Goal: Task Accomplishment & Management: Manage account settings

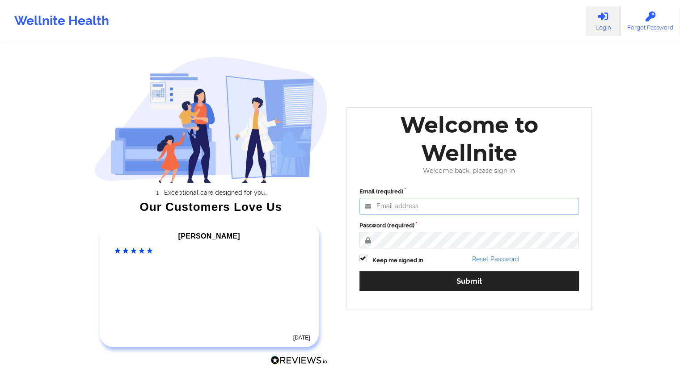
type input "[EMAIL_ADDRESS][DOMAIN_NAME]"
click at [460, 292] on div "Email (required) [EMAIL_ADDRESS][DOMAIN_NAME] Password (required) Keep me signe…" at bounding box center [469, 242] width 233 height 123
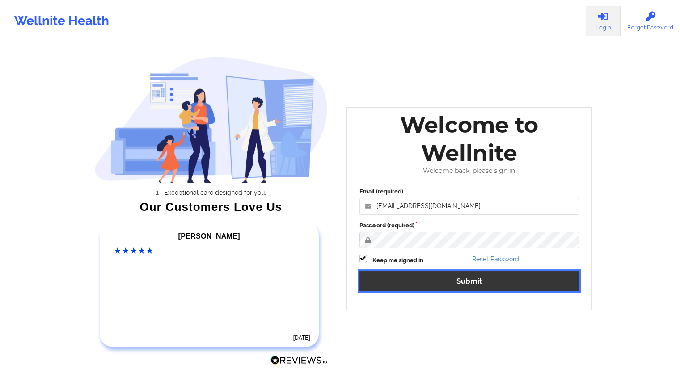
click at [470, 280] on button "Submit" at bounding box center [470, 280] width 220 height 19
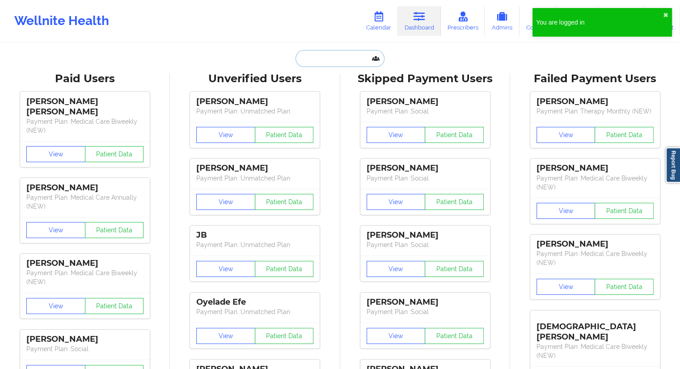
click at [332, 55] on input "text" at bounding box center [340, 58] width 89 height 17
paste input "[EMAIL_ADDRESS][DOMAIN_NAME]"
type input "[EMAIL_ADDRESS][DOMAIN_NAME]"
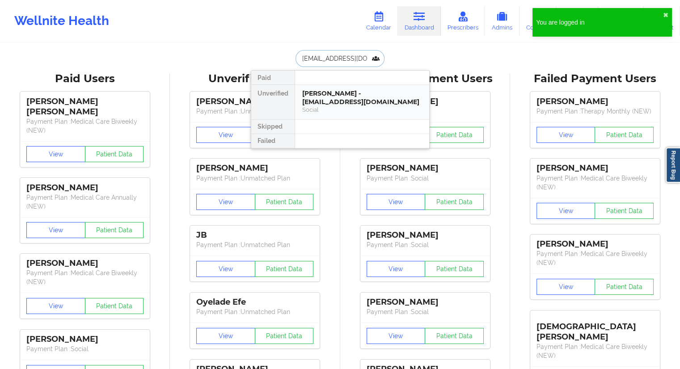
click at [324, 97] on div "[PERSON_NAME] - [EMAIL_ADDRESS][DOMAIN_NAME]" at bounding box center [362, 97] width 120 height 17
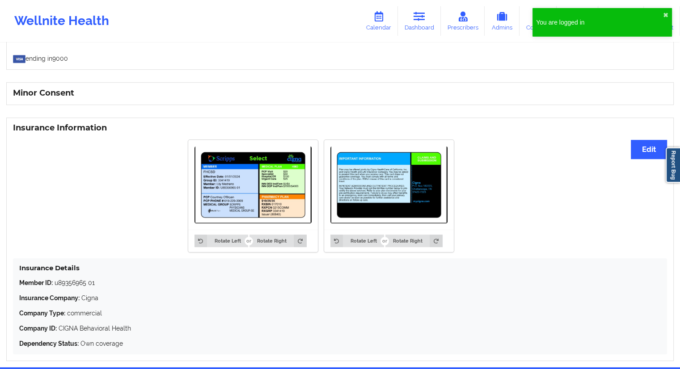
scroll to position [576, 0]
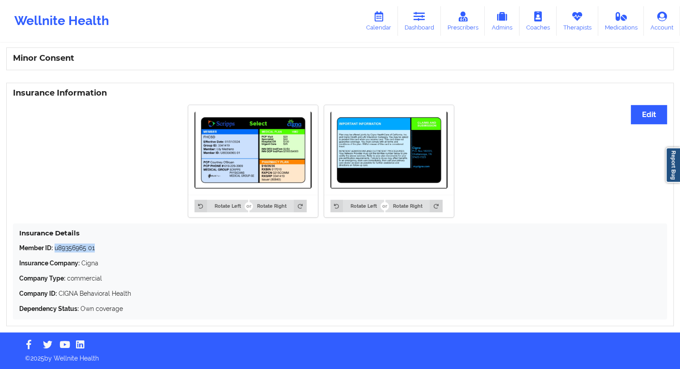
drag, startPoint x: 109, startPoint y: 246, endPoint x: 56, endPoint y: 246, distance: 52.8
click at [56, 246] on p "Member ID: u89356965 01" at bounding box center [340, 248] width 642 height 9
copy p "u89356965 01"
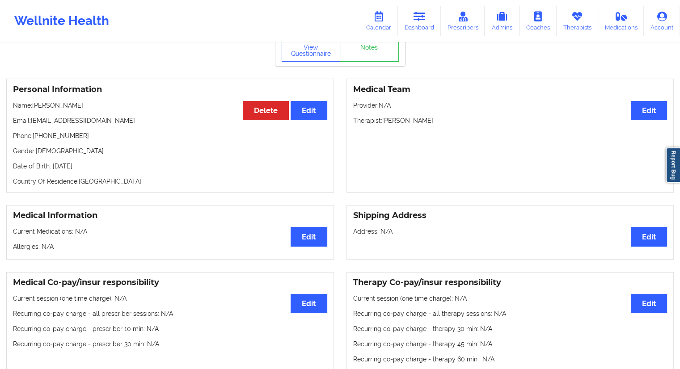
scroll to position [0, 0]
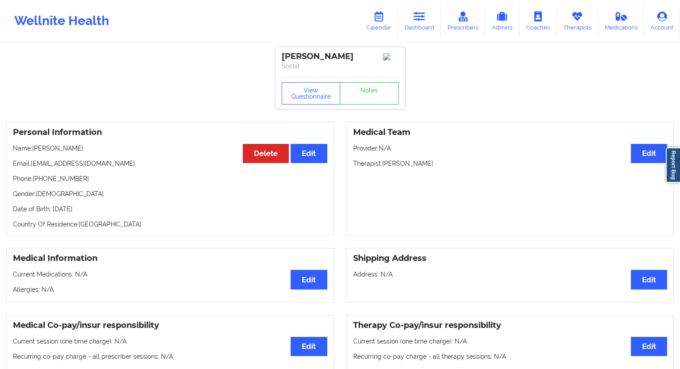
drag, startPoint x: 114, startPoint y: 205, endPoint x: 91, endPoint y: 204, distance: 22.8
click at [91, 204] on div "Personal Information Edit Delete Name: [PERSON_NAME] Email: [EMAIL_ADDRESS][DOM…" at bounding box center [170, 179] width 328 height 114
copy p "1997"
drag, startPoint x: 79, startPoint y: 148, endPoint x: 33, endPoint y: 148, distance: 45.6
click at [33, 148] on p "Name: [PERSON_NAME]" at bounding box center [170, 148] width 314 height 9
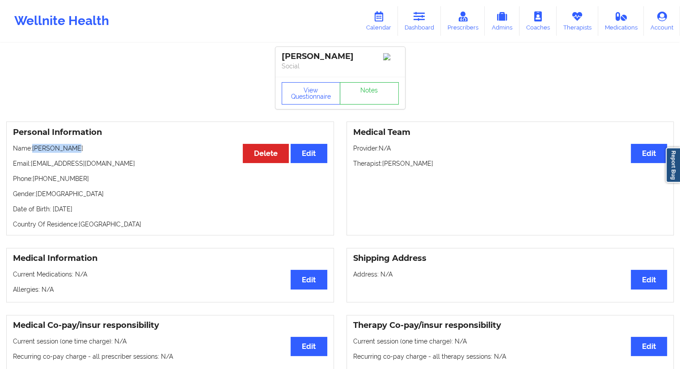
copy p "[PERSON_NAME]"
click at [102, 220] on div "Personal Information Edit Delete Name: [PERSON_NAME] Email: [EMAIL_ADDRESS][DOM…" at bounding box center [170, 179] width 328 height 114
drag, startPoint x: 86, startPoint y: 176, endPoint x: 35, endPoint y: 177, distance: 51.4
click at [35, 177] on div "Personal Information Edit Delete Name: [PERSON_NAME] Email: [EMAIL_ADDRESS][DOM…" at bounding box center [170, 179] width 328 height 114
copy p "[PHONE_NUMBER]"
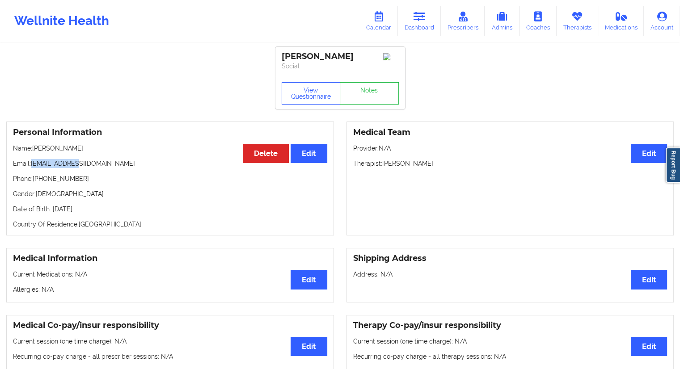
drag, startPoint x: 86, startPoint y: 169, endPoint x: 31, endPoint y: 167, distance: 55.1
click at [31, 167] on p "Email: [EMAIL_ADDRESS][DOMAIN_NAME]" at bounding box center [170, 163] width 314 height 9
copy p "[EMAIL_ADDRESS][DOMAIN_NAME]"
drag, startPoint x: 84, startPoint y: 155, endPoint x: 33, endPoint y: 153, distance: 50.6
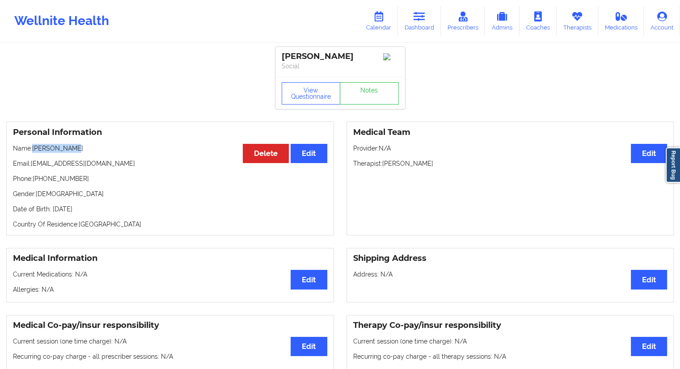
click at [33, 153] on p "Name: [PERSON_NAME]" at bounding box center [170, 148] width 314 height 9
copy p "[PERSON_NAME]"
drag, startPoint x: 98, startPoint y: 178, endPoint x: 36, endPoint y: 179, distance: 62.2
click at [36, 179] on p "Phone: [PHONE_NUMBER]" at bounding box center [170, 178] width 314 height 9
copy p "[PHONE_NUMBER]"
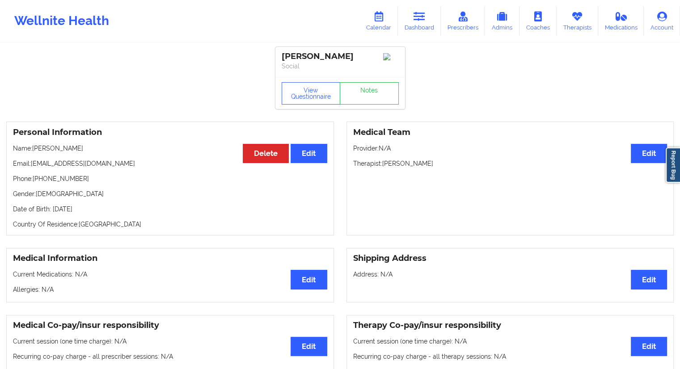
click at [60, 187] on div "Personal Information Edit Delete Name: [PERSON_NAME] Email: [EMAIL_ADDRESS][DOM…" at bounding box center [170, 179] width 328 height 114
drag, startPoint x: 84, startPoint y: 183, endPoint x: 34, endPoint y: 185, distance: 50.6
click at [34, 183] on p "Phone: [PHONE_NUMBER]" at bounding box center [170, 178] width 314 height 9
copy p "[PHONE_NUMBER]"
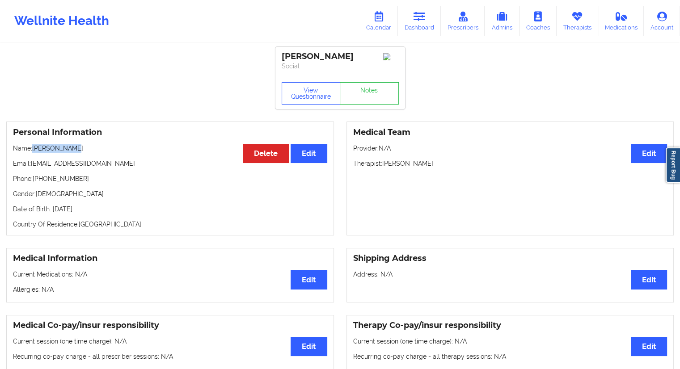
drag, startPoint x: 87, startPoint y: 152, endPoint x: 34, endPoint y: 152, distance: 52.3
click at [34, 152] on p "Name: [PERSON_NAME]" at bounding box center [170, 148] width 314 height 9
click at [416, 29] on link "Dashboard" at bounding box center [419, 21] width 43 height 30
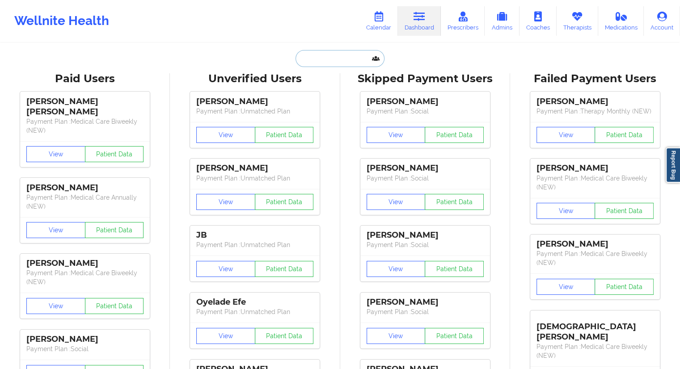
click at [318, 57] on input "text" at bounding box center [340, 58] width 89 height 17
paste input "[EMAIL_ADDRESS][DOMAIN_NAME]"
type input "[EMAIL_ADDRESS][DOMAIN_NAME]"
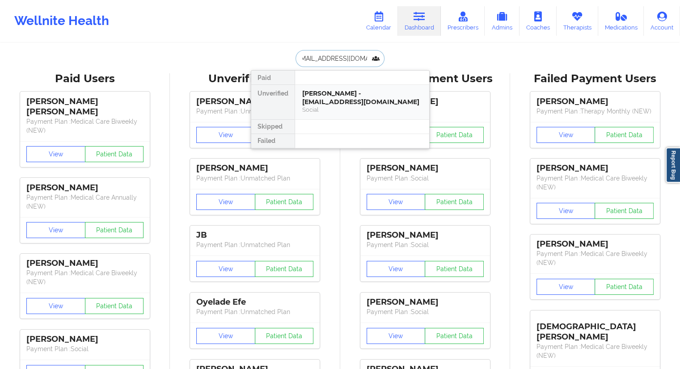
click at [312, 93] on div "[PERSON_NAME] - [EMAIL_ADDRESS][DOMAIN_NAME]" at bounding box center [362, 97] width 120 height 17
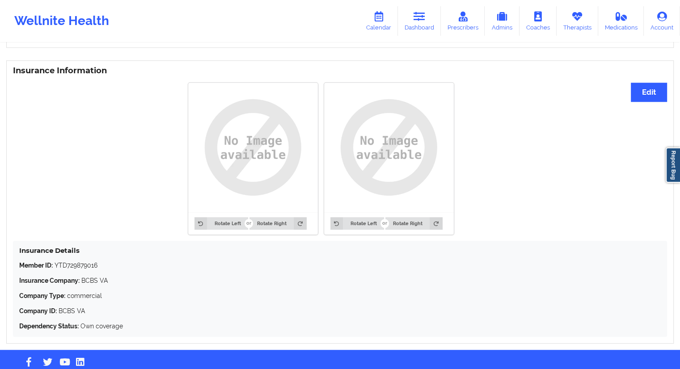
scroll to position [668, 0]
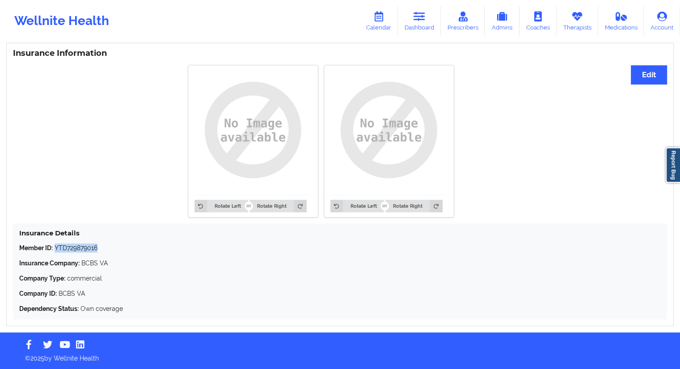
drag, startPoint x: 102, startPoint y: 247, endPoint x: 56, endPoint y: 249, distance: 45.7
click at [56, 249] on p "Member ID: YTD729879016" at bounding box center [340, 248] width 642 height 9
drag, startPoint x: 115, startPoint y: 261, endPoint x: 90, endPoint y: 262, distance: 24.2
click at [90, 262] on p "Insurance Company: BCBS VA" at bounding box center [340, 263] width 642 height 9
drag, startPoint x: 105, startPoint y: 247, endPoint x: 55, endPoint y: 247, distance: 49.6
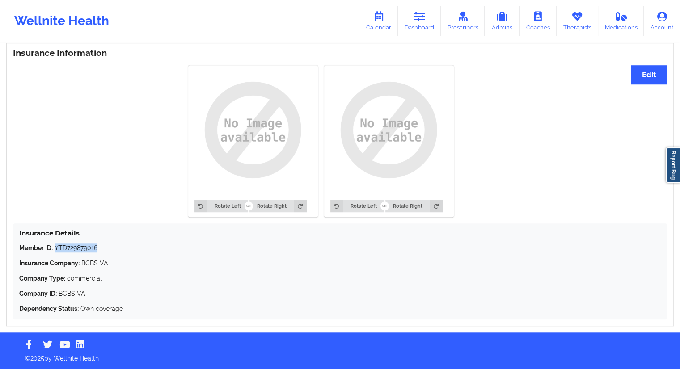
click at [55, 247] on p "Member ID: YTD729879016" at bounding box center [340, 248] width 642 height 9
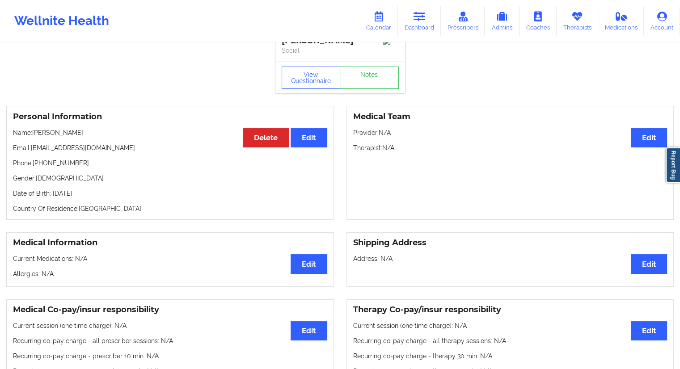
scroll to position [0, 0]
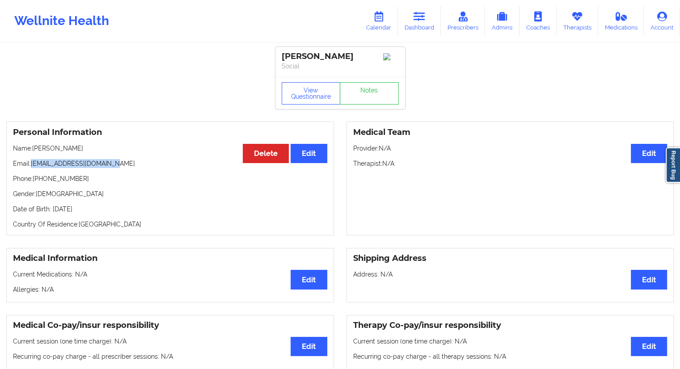
drag, startPoint x: 118, startPoint y: 165, endPoint x: 32, endPoint y: 165, distance: 85.9
click at [32, 165] on p "Email: [EMAIL_ADDRESS][DOMAIN_NAME]" at bounding box center [170, 163] width 314 height 9
click at [425, 29] on link "Dashboard" at bounding box center [419, 21] width 43 height 30
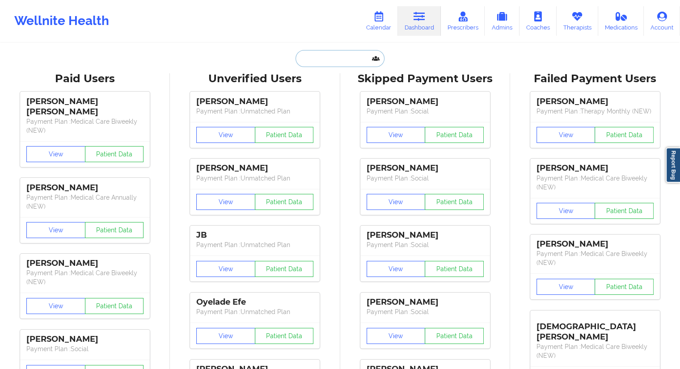
click at [328, 59] on input "text" at bounding box center [340, 58] width 89 height 17
paste input "[EMAIL_ADDRESS][DOMAIN_NAME]"
type input "[EMAIL_ADDRESS][DOMAIN_NAME]"
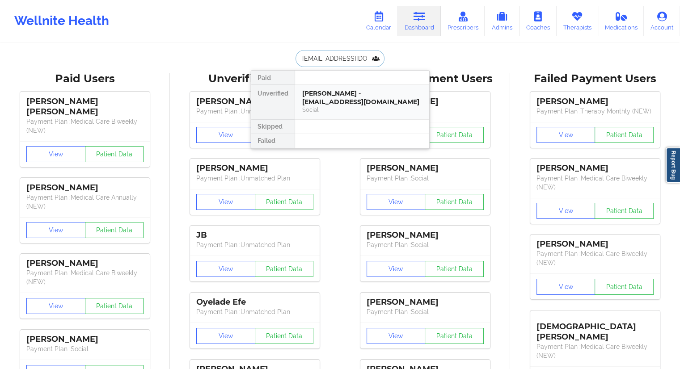
click at [347, 93] on div "[PERSON_NAME] - [EMAIL_ADDRESS][DOMAIN_NAME]" at bounding box center [362, 97] width 120 height 17
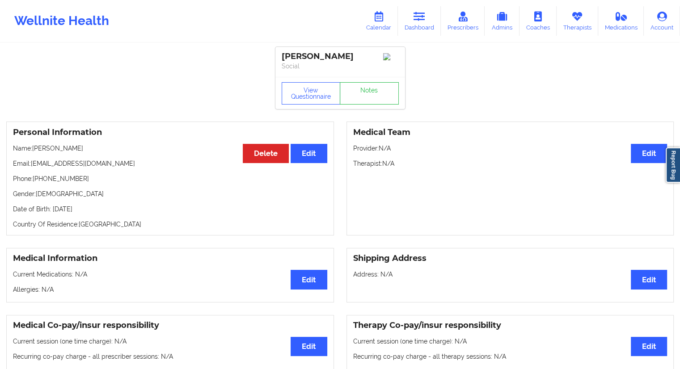
drag, startPoint x: 86, startPoint y: 152, endPoint x: 31, endPoint y: 151, distance: 54.6
click at [31, 151] on p "Name: [PERSON_NAME]" at bounding box center [170, 148] width 314 height 9
drag, startPoint x: 408, startPoint y: 25, endPoint x: 399, endPoint y: 30, distance: 10.2
click at [408, 25] on link "Dashboard" at bounding box center [419, 21] width 43 height 30
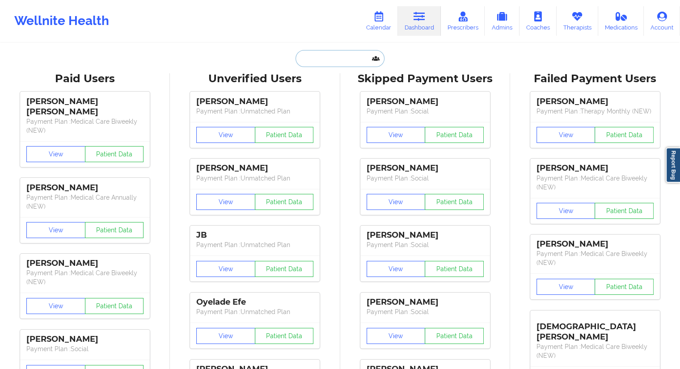
click at [311, 55] on input "text" at bounding box center [340, 58] width 89 height 17
paste input "[EMAIL_ADDRESS][DOMAIN_NAME]"
type input "[EMAIL_ADDRESS][DOMAIN_NAME]"
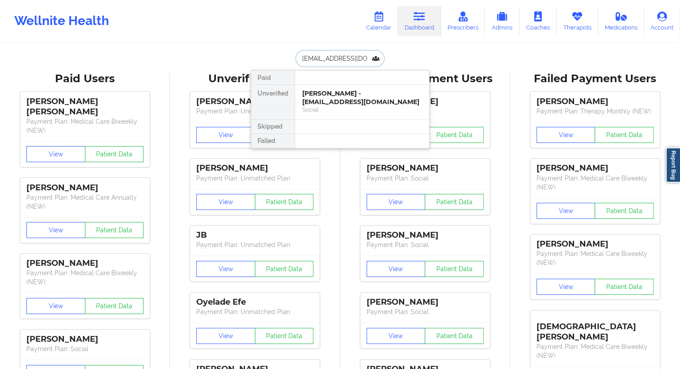
scroll to position [0, 8]
click at [319, 102] on div "[PERSON_NAME] - [EMAIL_ADDRESS][DOMAIN_NAME]" at bounding box center [362, 97] width 120 height 17
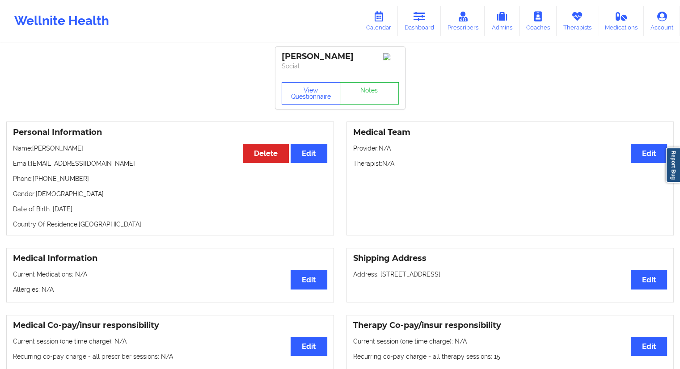
drag, startPoint x: 98, startPoint y: 148, endPoint x: 35, endPoint y: 148, distance: 62.6
click at [35, 148] on p "Name: [PERSON_NAME]" at bounding box center [170, 148] width 314 height 9
click at [381, 27] on link "Calendar" at bounding box center [379, 21] width 38 height 30
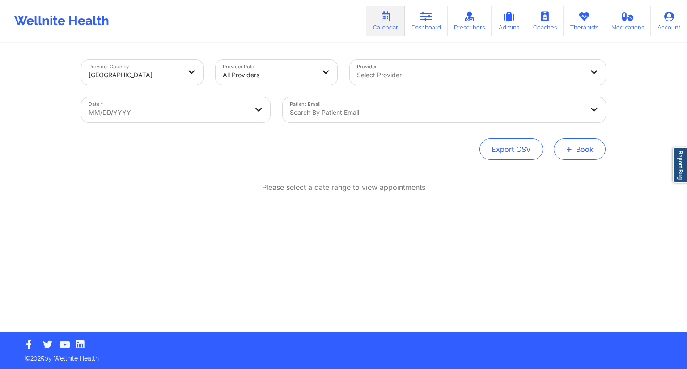
click at [594, 153] on button "+ Book" at bounding box center [580, 149] width 52 height 21
click at [567, 174] on button "Therapy Session" at bounding box center [564, 177] width 68 height 15
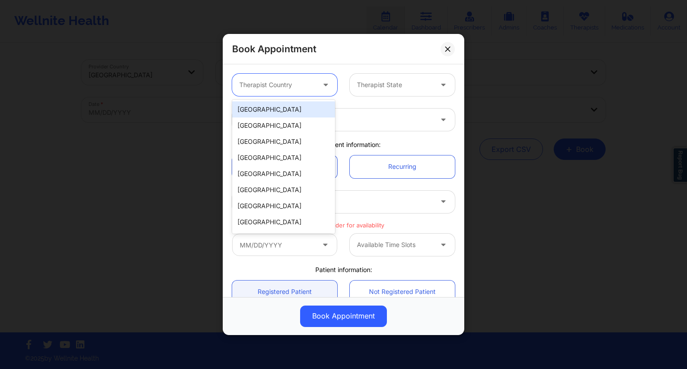
click at [283, 87] on div at bounding box center [277, 85] width 76 height 11
click at [269, 108] on div "[GEOGRAPHIC_DATA]" at bounding box center [283, 110] width 103 height 16
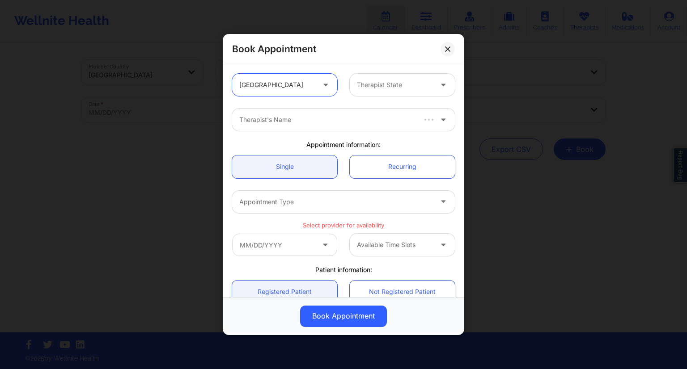
click at [359, 85] on div at bounding box center [395, 85] width 76 height 11
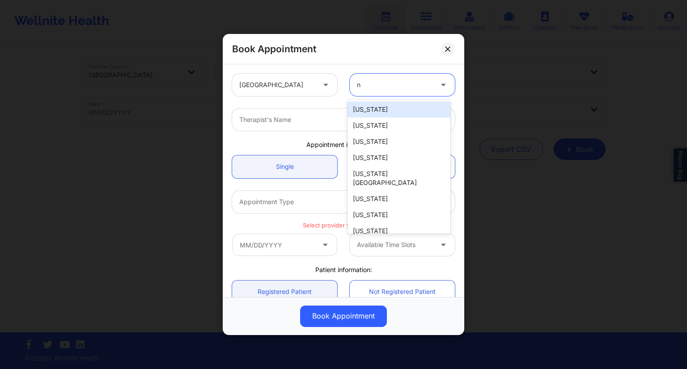
type input "ny"
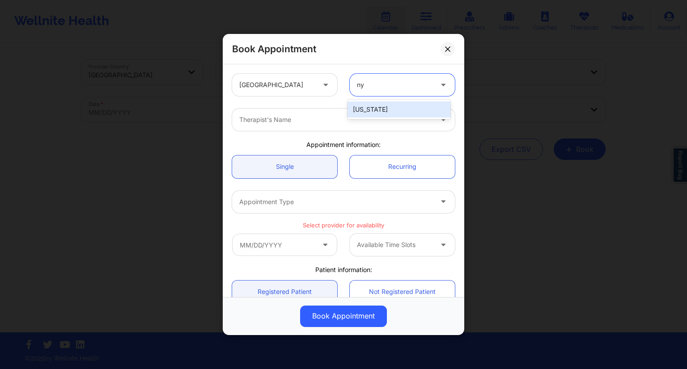
click at [376, 115] on div "[US_STATE]" at bounding box center [399, 110] width 103 height 16
click at [286, 122] on div at bounding box center [335, 120] width 193 height 11
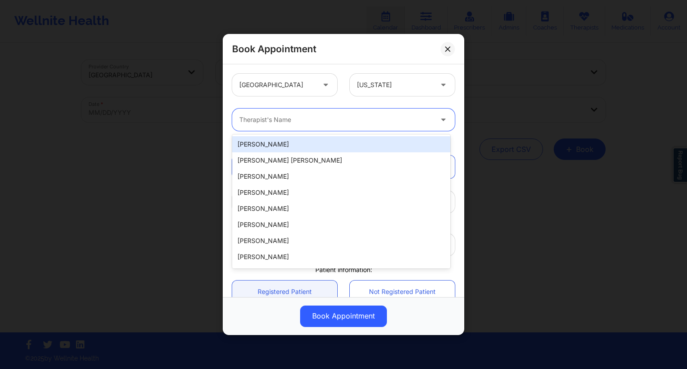
paste input "[PERSON_NAME]"
type input "[PERSON_NAME]"
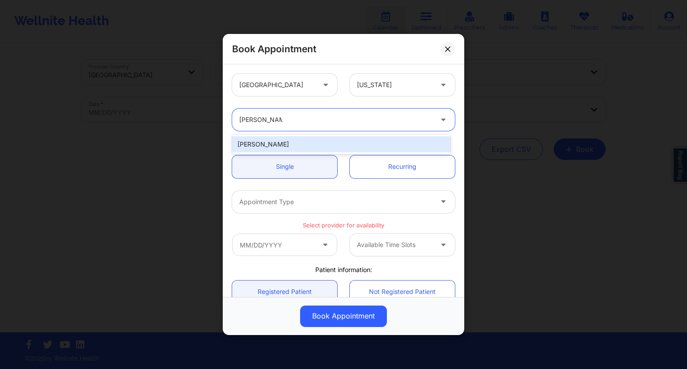
click at [279, 141] on div "[PERSON_NAME]" at bounding box center [341, 144] width 218 height 16
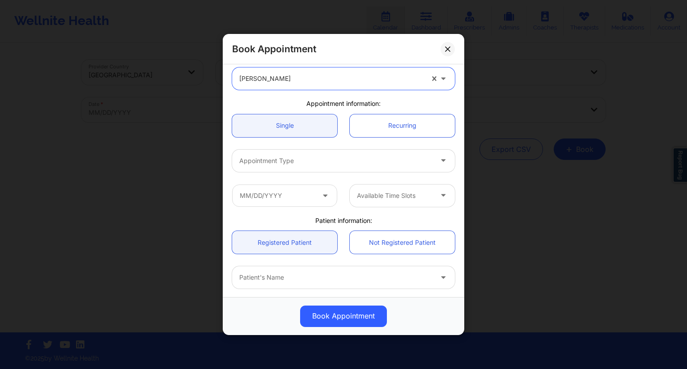
scroll to position [89, 0]
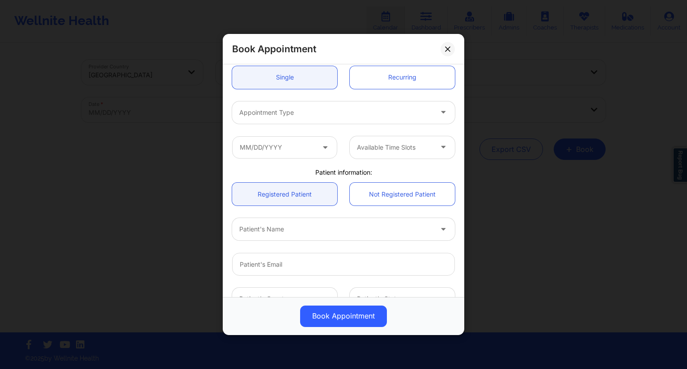
click at [298, 115] on div at bounding box center [335, 112] width 193 height 11
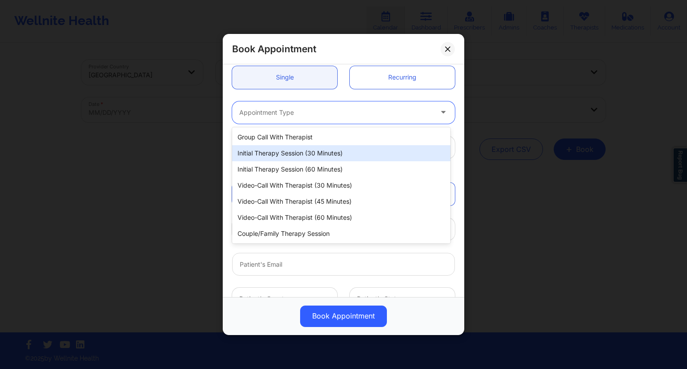
click at [284, 158] on div "Initial Therapy Session (30 minutes)" at bounding box center [341, 153] width 218 height 16
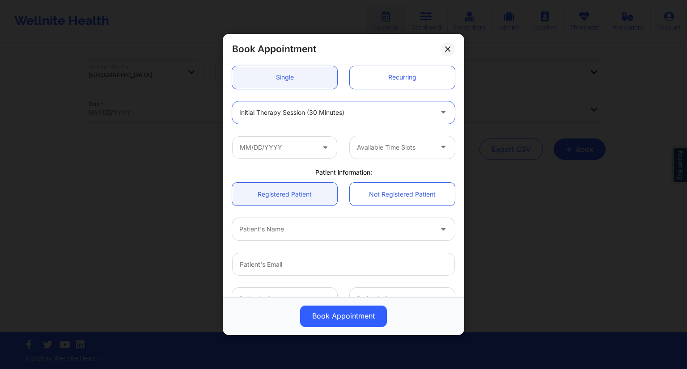
click at [325, 147] on icon at bounding box center [325, 146] width 9 height 8
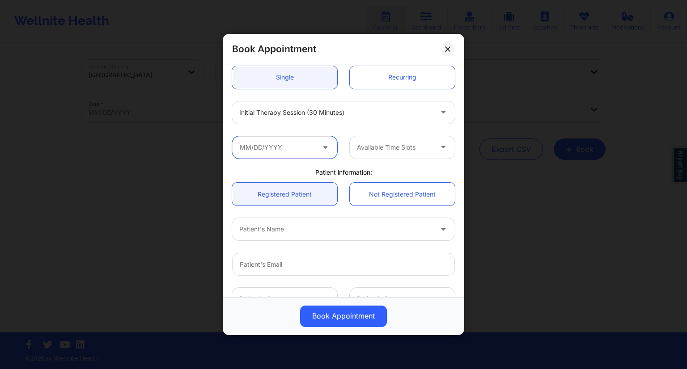
click at [290, 149] on input "text" at bounding box center [284, 147] width 105 height 22
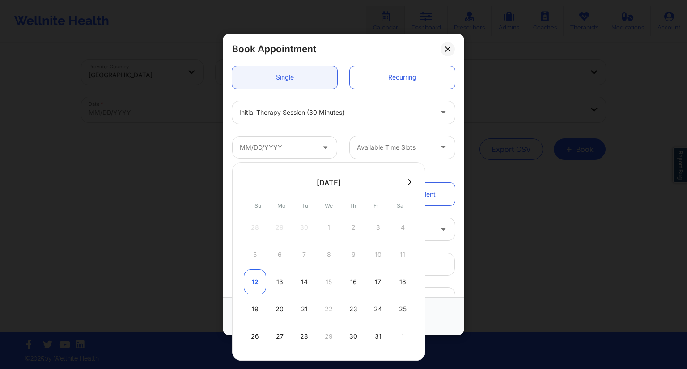
click at [256, 281] on div "12" at bounding box center [255, 282] width 22 height 25
type input "[DATE]"
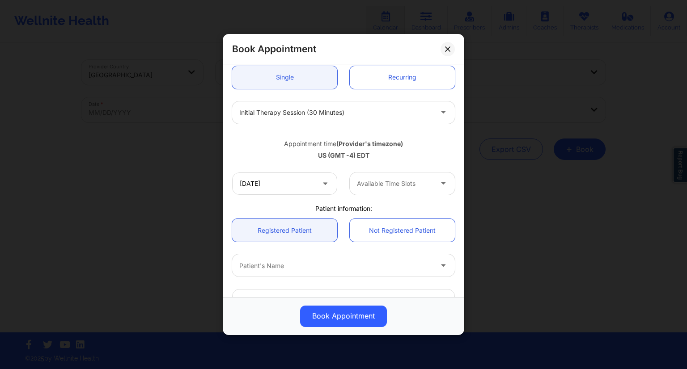
click at [377, 188] on div at bounding box center [395, 183] width 76 height 11
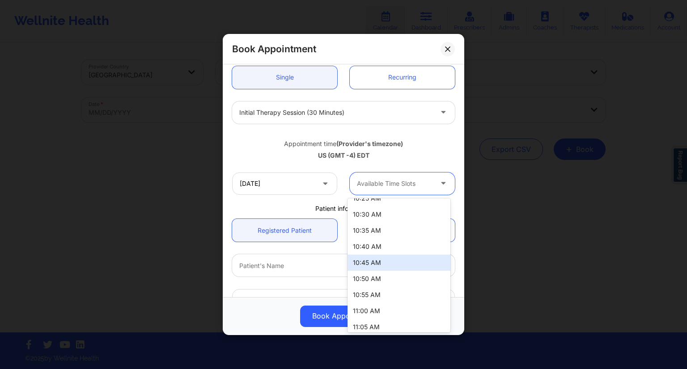
scroll to position [268, 0]
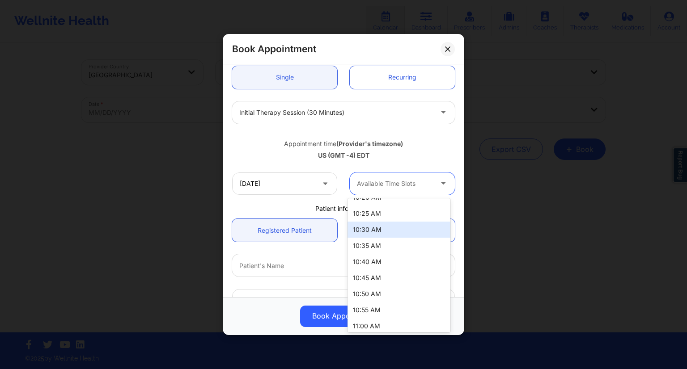
click at [378, 233] on div "10:30 AM" at bounding box center [399, 230] width 103 height 16
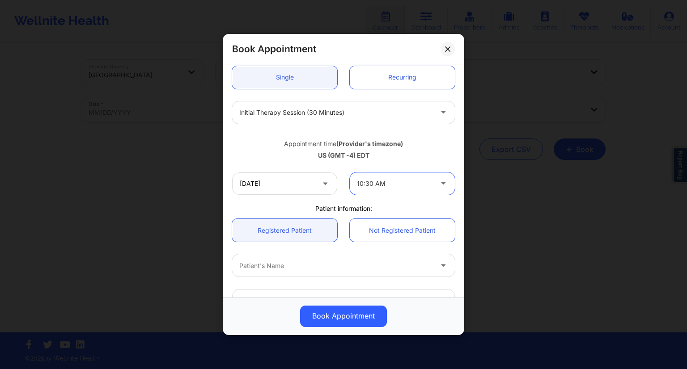
click at [345, 166] on div "[DATE] option 10:30 AM, selected. 10:30 AM" at bounding box center [343, 183] width 235 height 35
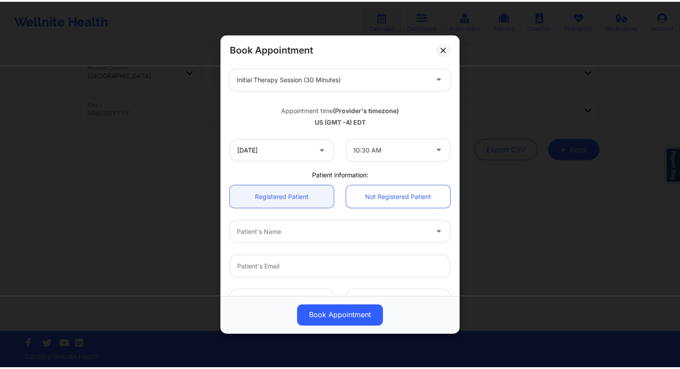
scroll to position [179, 0]
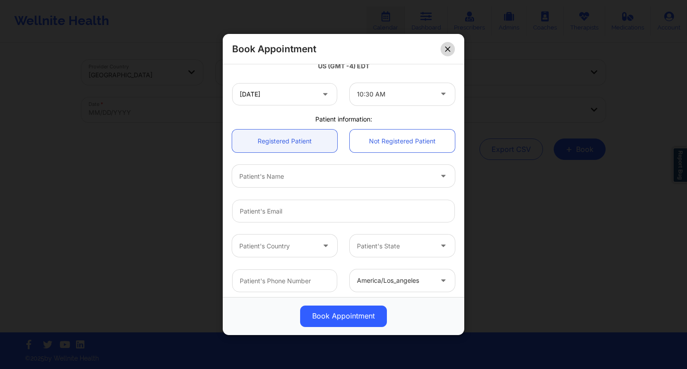
click at [446, 52] on button at bounding box center [448, 49] width 14 height 14
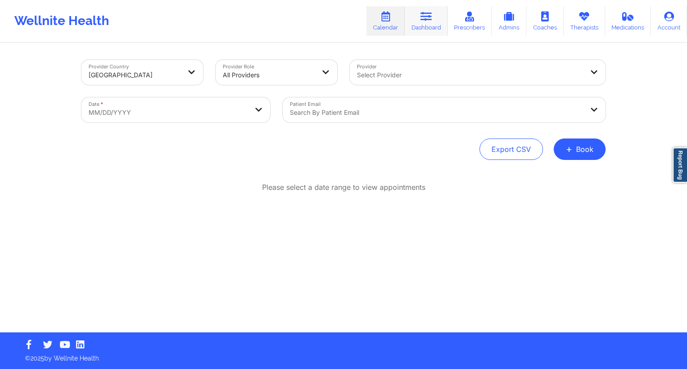
click at [419, 25] on link "Dashboard" at bounding box center [426, 21] width 43 height 30
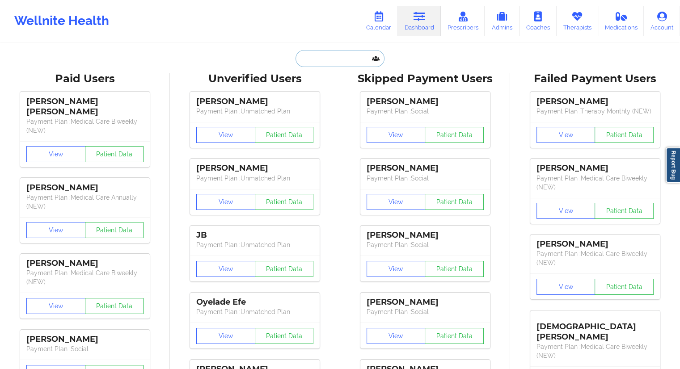
click at [303, 62] on input "text" at bounding box center [340, 58] width 89 height 17
paste input "[EMAIL_ADDRESS][DOMAIN_NAME]"
type input "[EMAIL_ADDRESS][DOMAIN_NAME]"
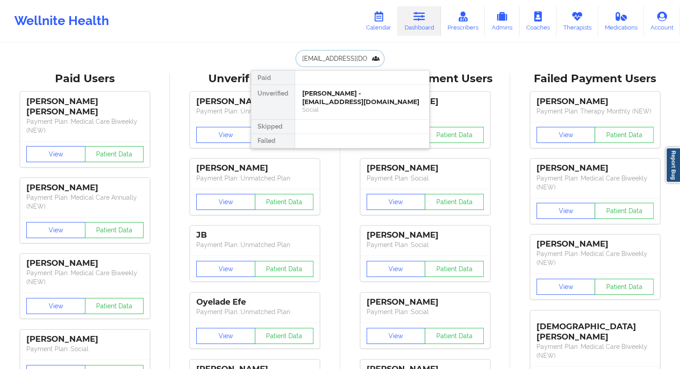
scroll to position [0, 10]
click at [322, 101] on div "[PERSON_NAME] - [EMAIL_ADDRESS][DOMAIN_NAME]" at bounding box center [362, 97] width 120 height 17
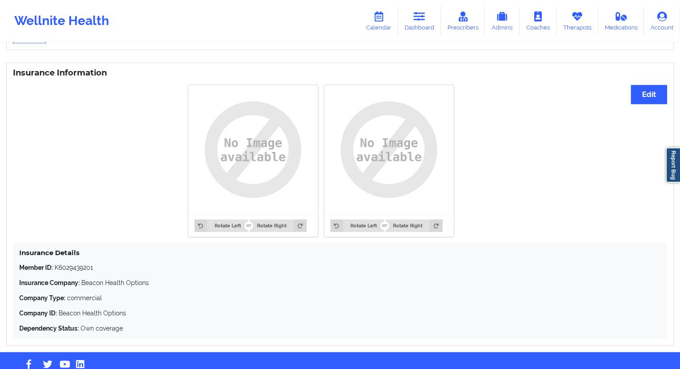
scroll to position [668, 0]
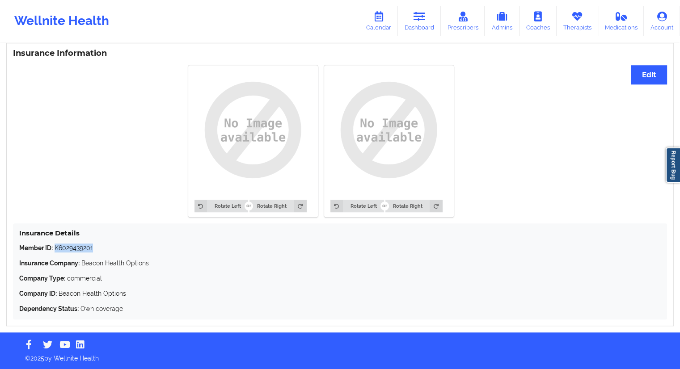
drag, startPoint x: 98, startPoint y: 248, endPoint x: 55, endPoint y: 250, distance: 43.9
click at [55, 250] on p "Member ID: K6029439201" at bounding box center [340, 248] width 642 height 9
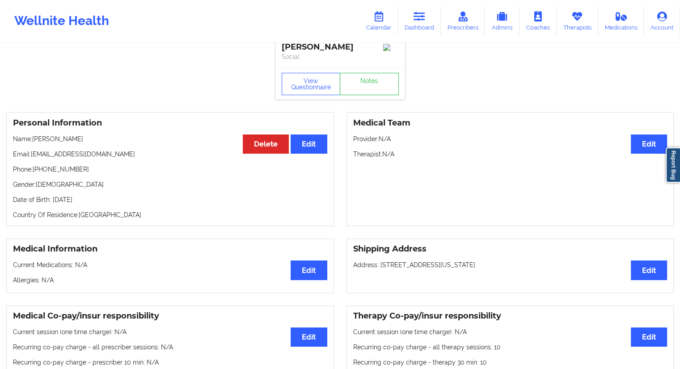
scroll to position [0, 0]
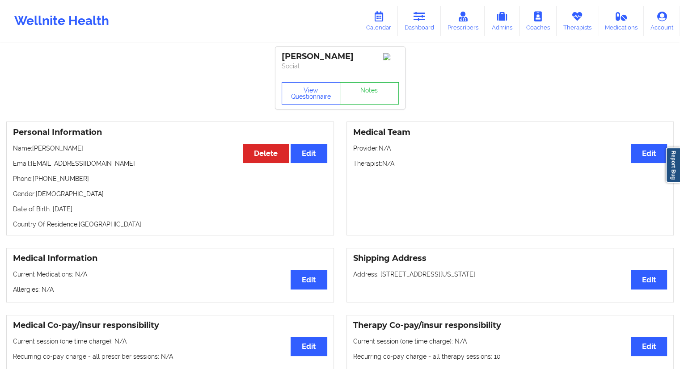
drag, startPoint x: 86, startPoint y: 151, endPoint x: 34, endPoint y: 149, distance: 51.9
click at [34, 149] on p "Name: [PERSON_NAME]" at bounding box center [170, 148] width 314 height 9
click at [83, 151] on p "Name: [PERSON_NAME]" at bounding box center [170, 148] width 314 height 9
drag, startPoint x: 83, startPoint y: 152, endPoint x: 57, endPoint y: 152, distance: 25.9
click at [57, 152] on p "Name: [PERSON_NAME]" at bounding box center [170, 148] width 314 height 9
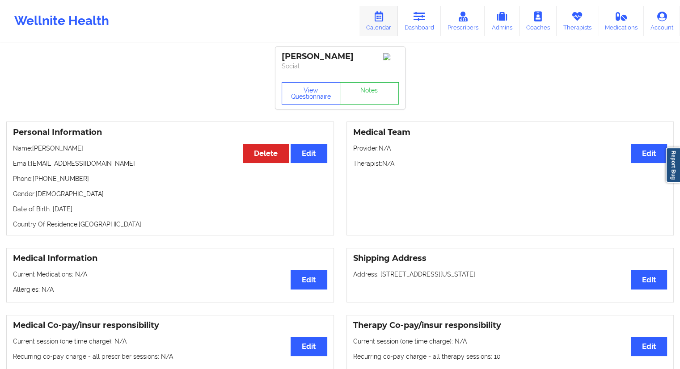
click at [385, 25] on link "Calendar" at bounding box center [379, 21] width 38 height 30
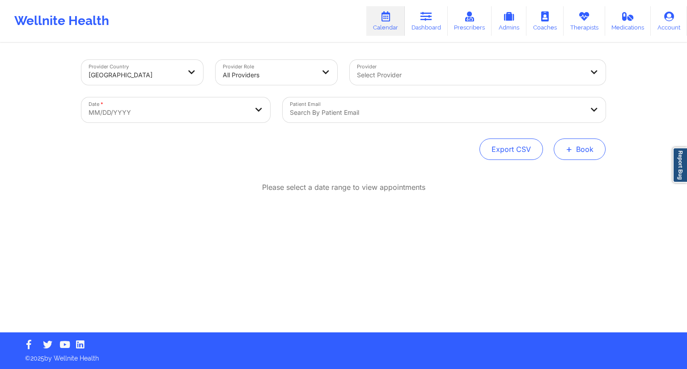
click at [585, 156] on button "+ Book" at bounding box center [580, 149] width 52 height 21
click at [558, 176] on button "Therapy Session" at bounding box center [564, 177] width 68 height 15
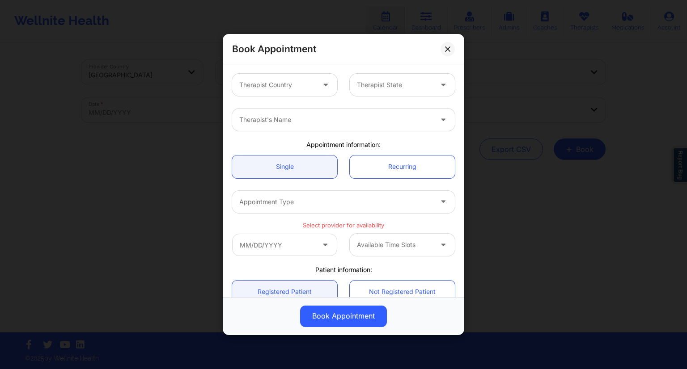
click at [299, 89] on div at bounding box center [277, 85] width 76 height 11
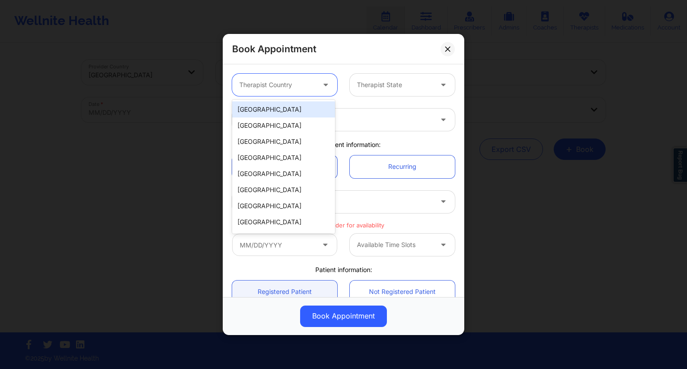
click at [272, 111] on div "[GEOGRAPHIC_DATA]" at bounding box center [283, 110] width 103 height 16
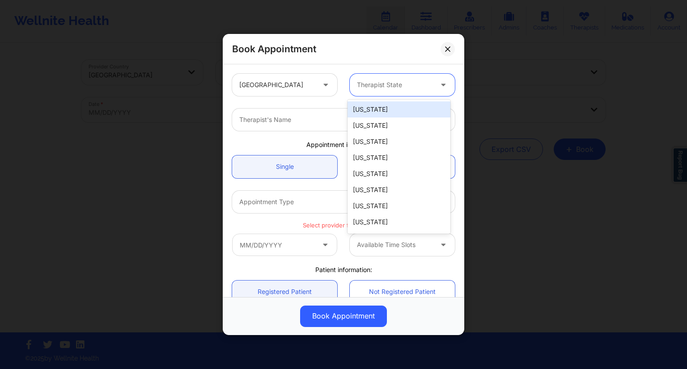
click at [371, 88] on div at bounding box center [395, 85] width 76 height 11
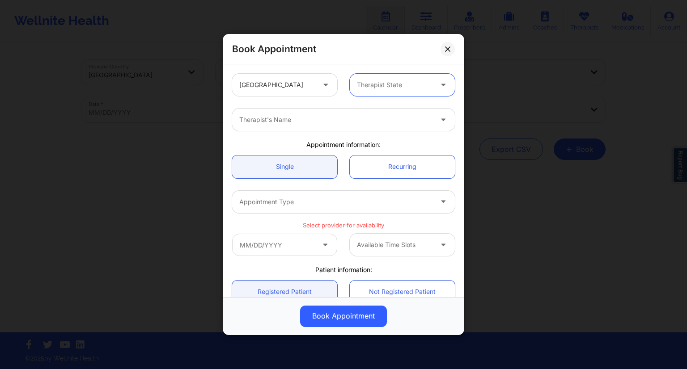
click at [372, 88] on div at bounding box center [395, 85] width 76 height 11
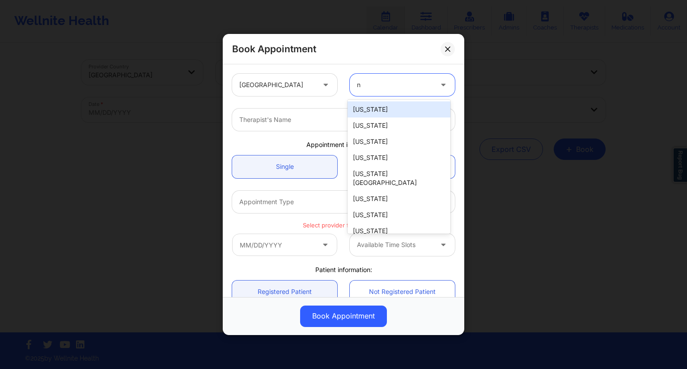
type input "ny"
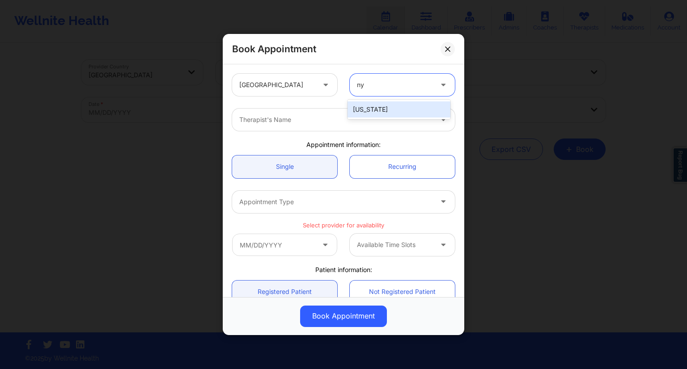
click at [365, 110] on div "[US_STATE]" at bounding box center [399, 110] width 103 height 16
click at [288, 120] on div at bounding box center [335, 120] width 193 height 11
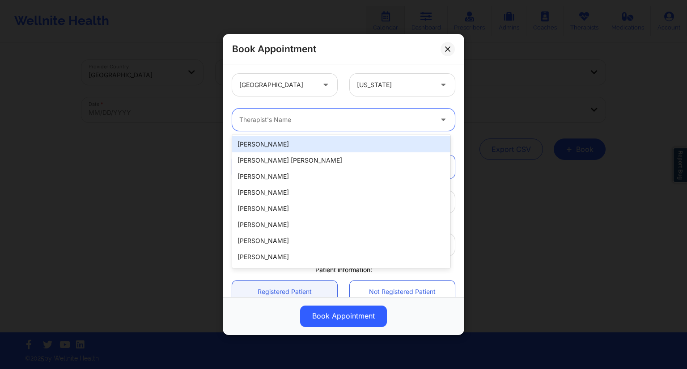
paste input "[PERSON_NAME]"
type input "[PERSON_NAME]"
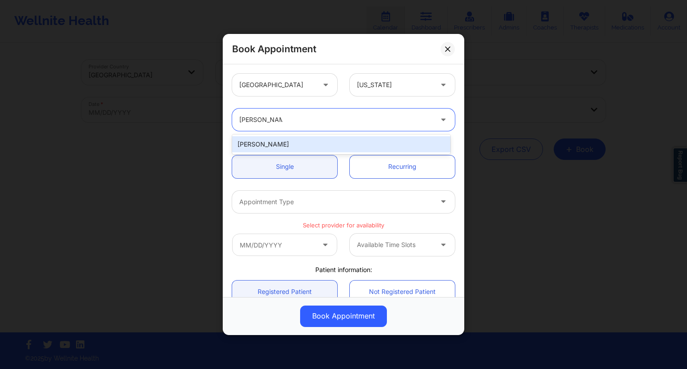
click at [282, 142] on div "[PERSON_NAME]" at bounding box center [341, 144] width 218 height 16
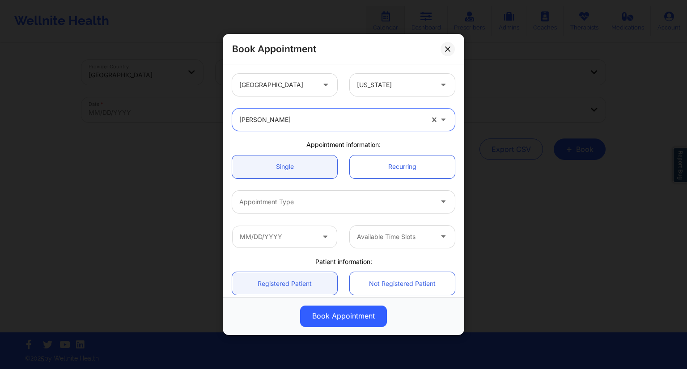
scroll to position [89, 0]
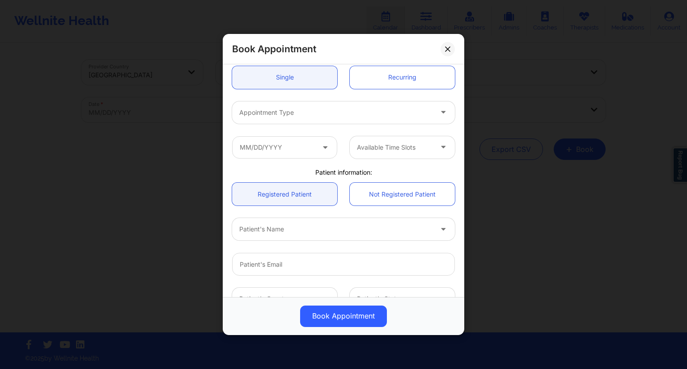
click at [336, 121] on div "Appointment Type" at bounding box center [332, 113] width 201 height 22
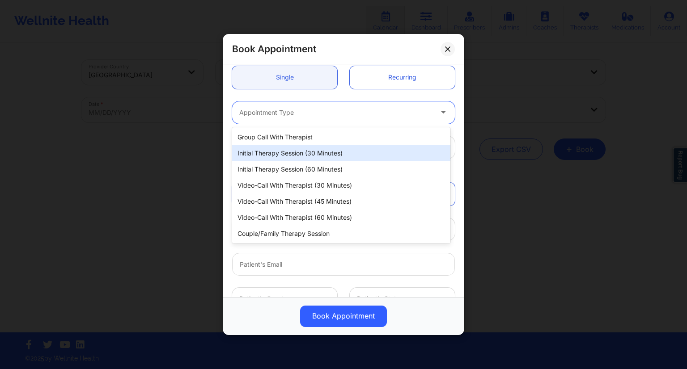
click at [290, 155] on div "Initial Therapy Session (30 minutes)" at bounding box center [341, 153] width 218 height 16
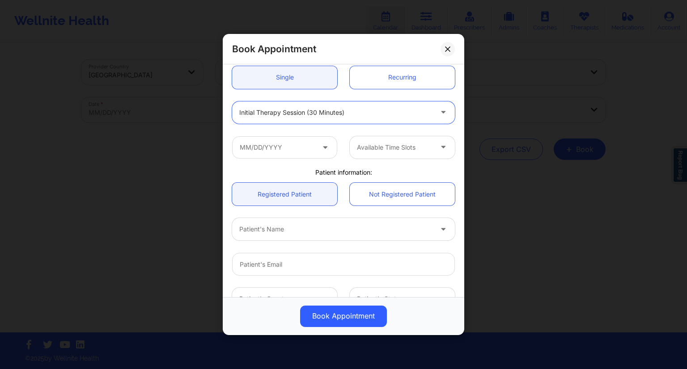
click at [310, 130] on div "Available Time Slots" at bounding box center [343, 147] width 235 height 35
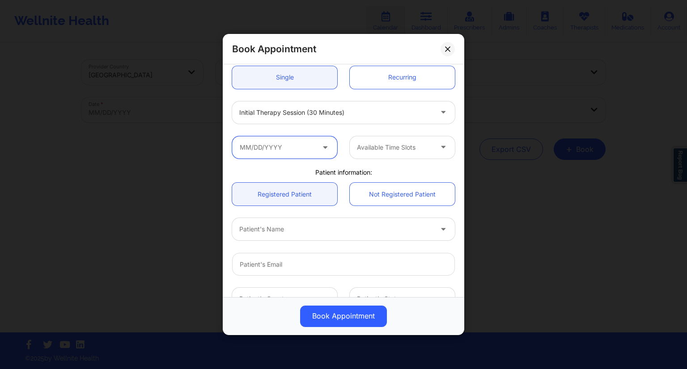
click at [303, 157] on input "text" at bounding box center [284, 147] width 105 height 22
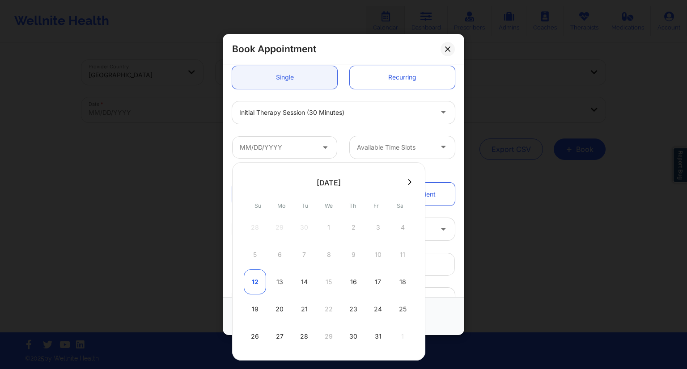
click at [257, 280] on div "12" at bounding box center [255, 282] width 22 height 25
type input "[DATE]"
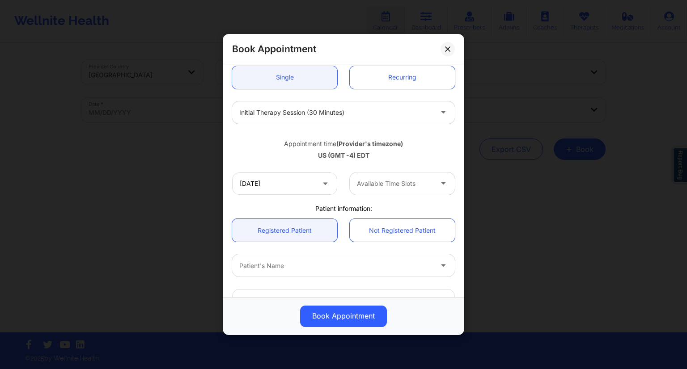
click at [353, 159] on div "US (GMT -4) EDT" at bounding box center [343, 155] width 223 height 9
click at [413, 182] on div at bounding box center [395, 183] width 76 height 11
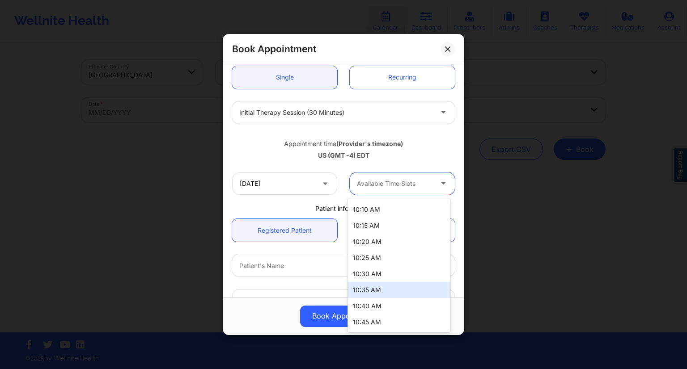
scroll to position [268, 0]
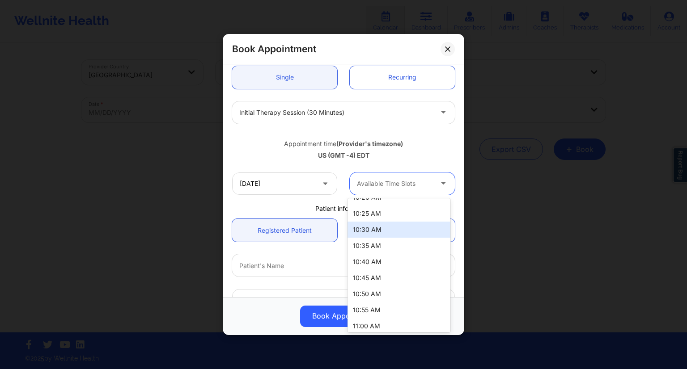
click at [371, 229] on div "10:30 AM" at bounding box center [399, 230] width 103 height 16
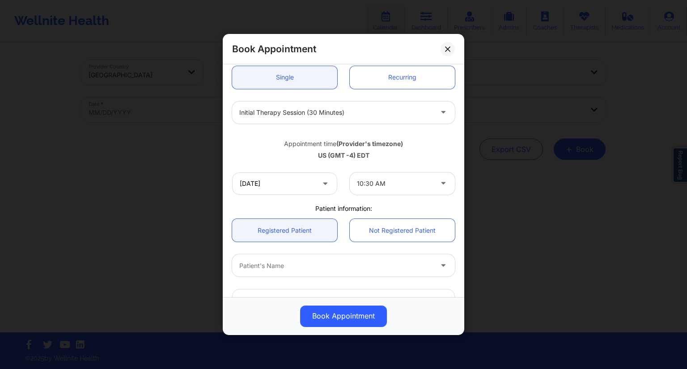
click at [410, 154] on div "US (GMT -4) EDT" at bounding box center [343, 155] width 223 height 9
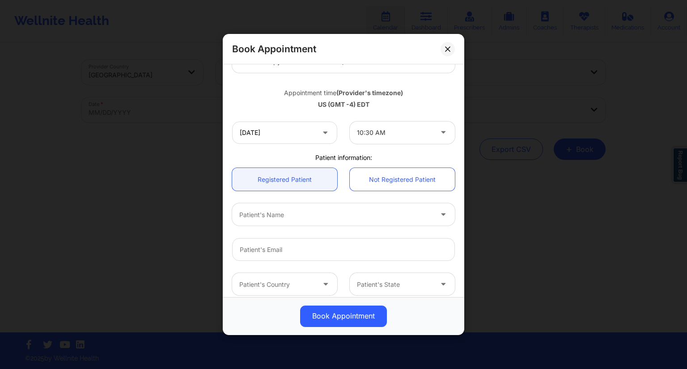
scroll to position [179, 0]
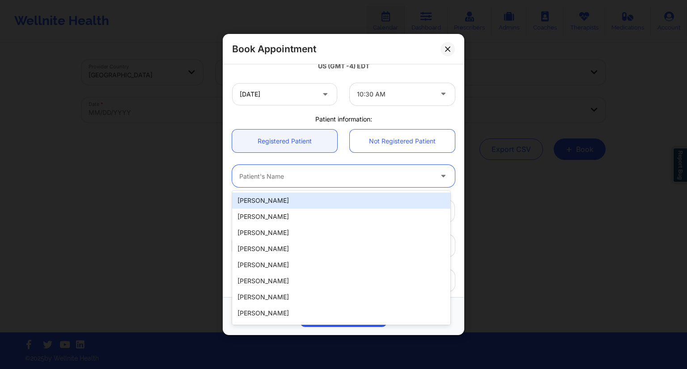
click at [301, 176] on div at bounding box center [335, 176] width 193 height 11
paste input "[PERSON_NAME]"
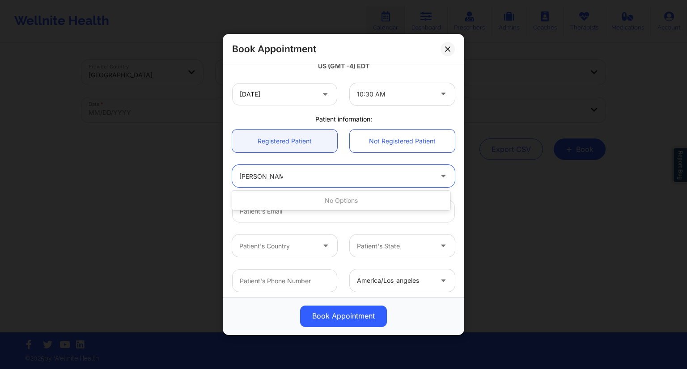
type input "[PERSON_NAME]"
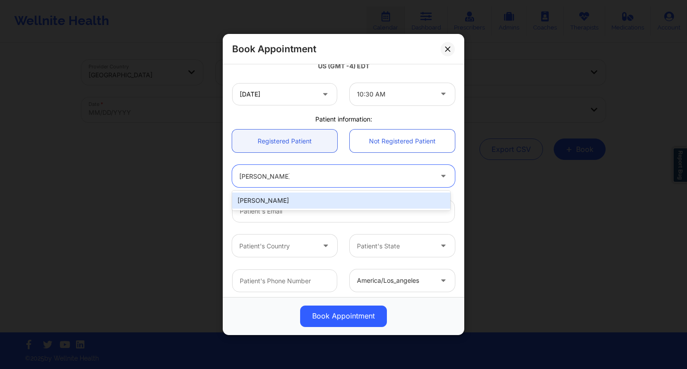
click at [283, 197] on div "[PERSON_NAME]" at bounding box center [341, 201] width 218 height 16
type input "[EMAIL_ADDRESS][DOMAIN_NAME]"
type input "[PHONE_NUMBER]"
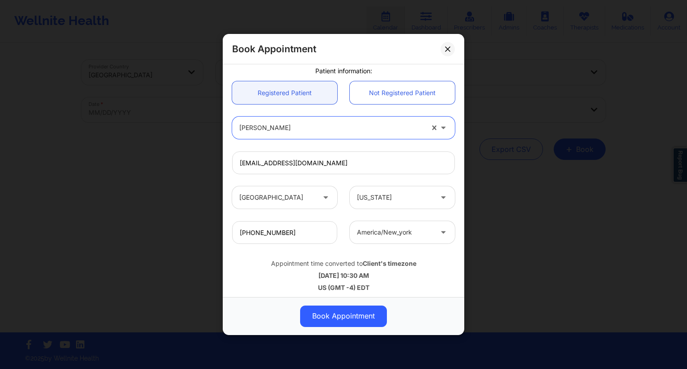
scroll to position [231, 0]
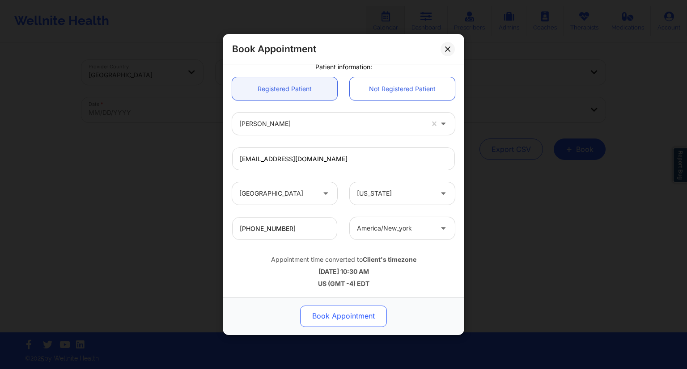
click at [349, 318] on button "Book Appointment" at bounding box center [343, 316] width 87 height 21
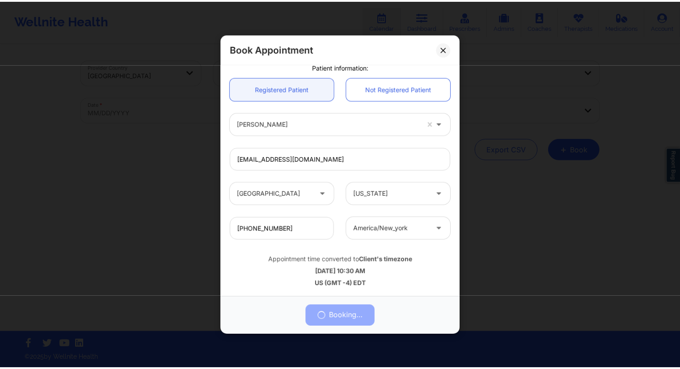
scroll to position [0, 0]
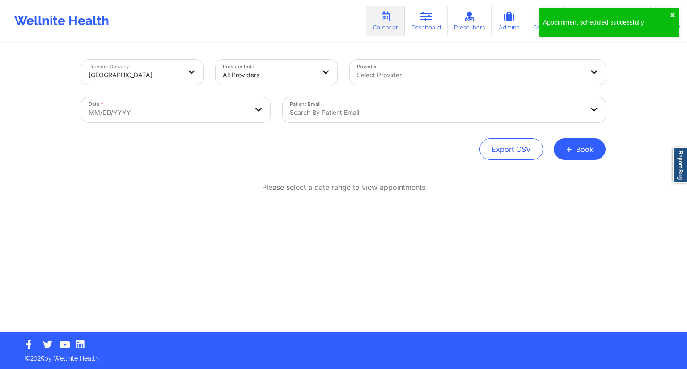
click at [352, 113] on div at bounding box center [436, 112] width 293 height 11
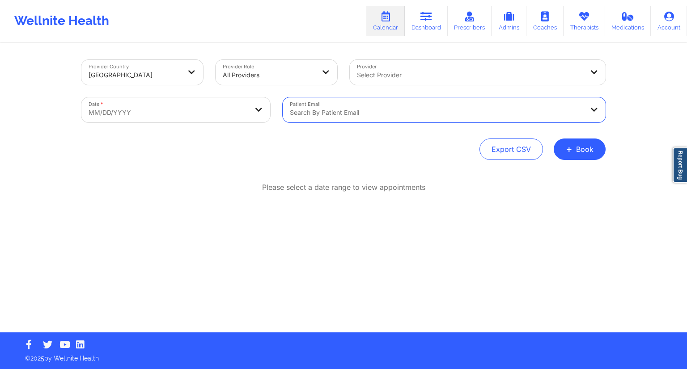
select select "2025-8"
select select "2025-9"
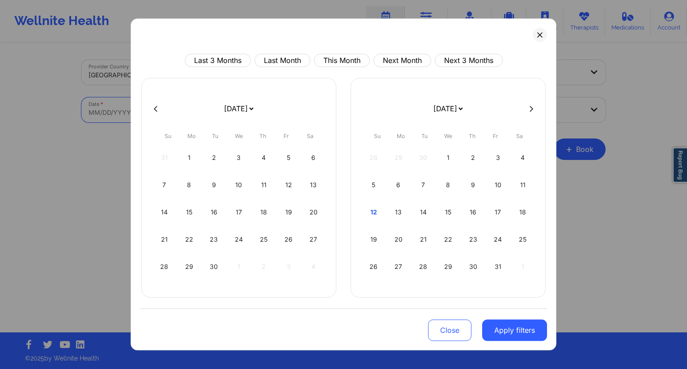
click at [222, 111] on body "Appointment scheduled successfully ✖︎ Wellnite Health Calendar Dashboard Prescr…" at bounding box center [343, 184] width 687 height 369
click at [376, 212] on div "12" at bounding box center [373, 212] width 23 height 25
select select "2025-9"
select select "2025-10"
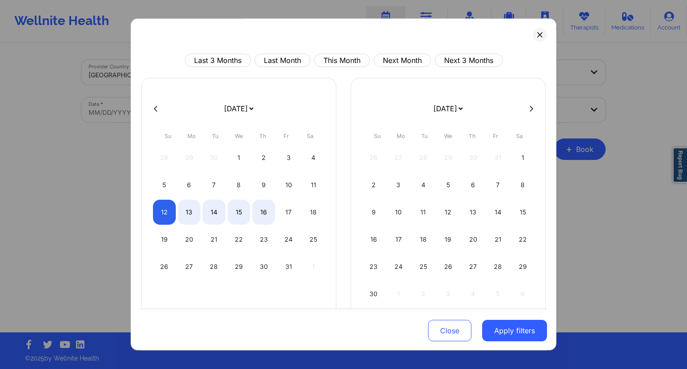
select select "2025-9"
select select "2025-10"
select select "2025-9"
select select "2025-10"
click at [184, 214] on div "13" at bounding box center [189, 212] width 23 height 25
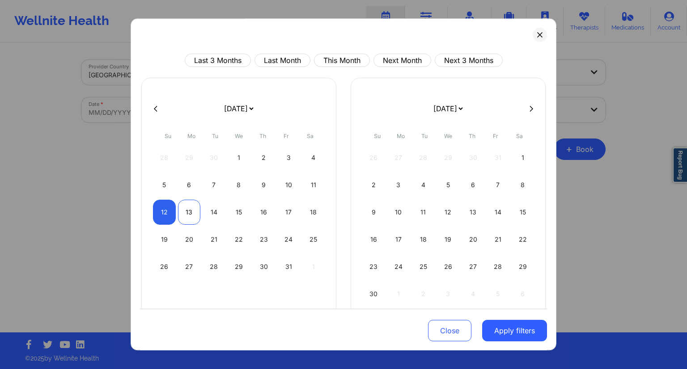
select select "2025-9"
select select "2025-10"
click at [505, 330] on button "Apply filters" at bounding box center [514, 330] width 65 height 21
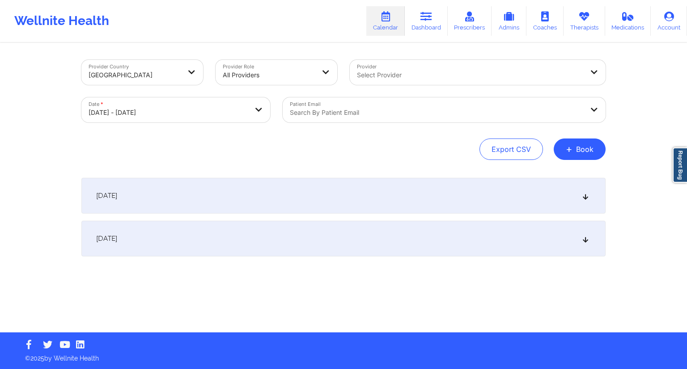
click at [303, 120] on div "Search by patient email" at bounding box center [433, 110] width 301 height 25
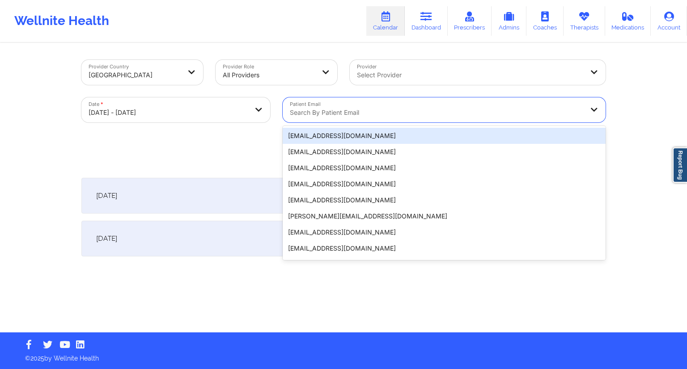
paste input "[EMAIL_ADDRESS][DOMAIN_NAME]"
type input "[EMAIL_ADDRESS][DOMAIN_NAME]"
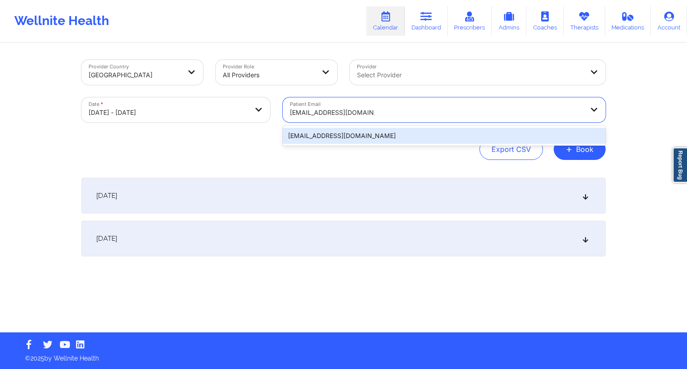
click at [322, 134] on div "[EMAIL_ADDRESS][DOMAIN_NAME]" at bounding box center [444, 136] width 323 height 16
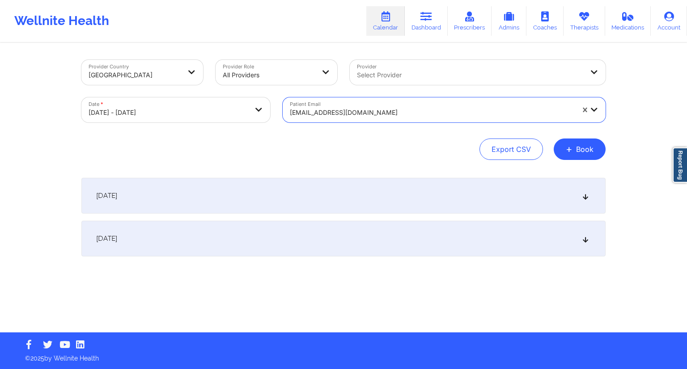
click at [237, 204] on div "[DATE]" at bounding box center [343, 196] width 524 height 36
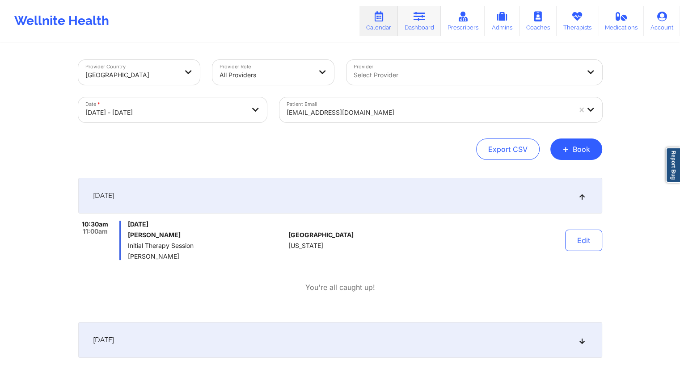
click at [421, 26] on link "Dashboard" at bounding box center [419, 21] width 43 height 30
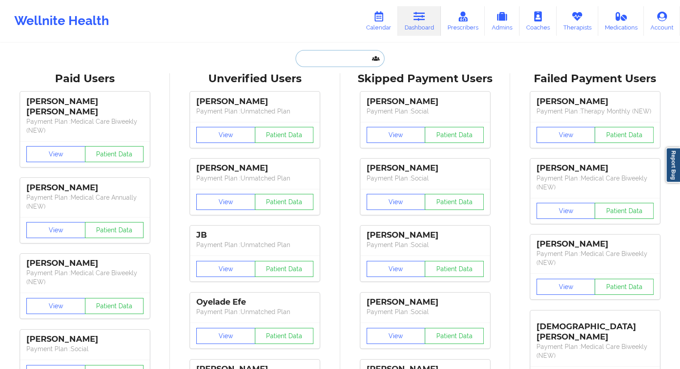
click at [320, 56] on input "text" at bounding box center [340, 58] width 89 height 17
paste input "[EMAIL_ADDRESS][DOMAIN_NAME]"
type input "[EMAIL_ADDRESS][DOMAIN_NAME]"
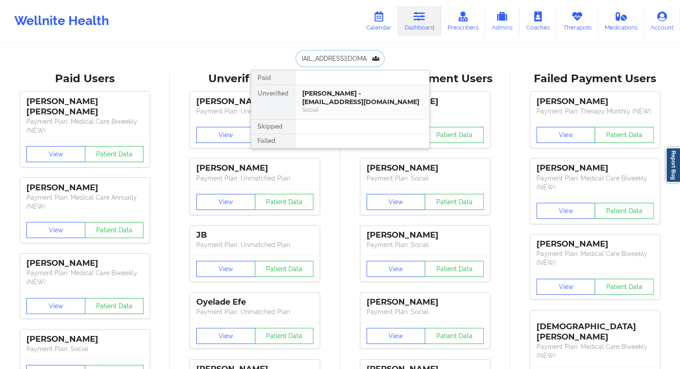
click at [314, 102] on div "[PERSON_NAME] - [EMAIL_ADDRESS][DOMAIN_NAME]" at bounding box center [362, 97] width 120 height 17
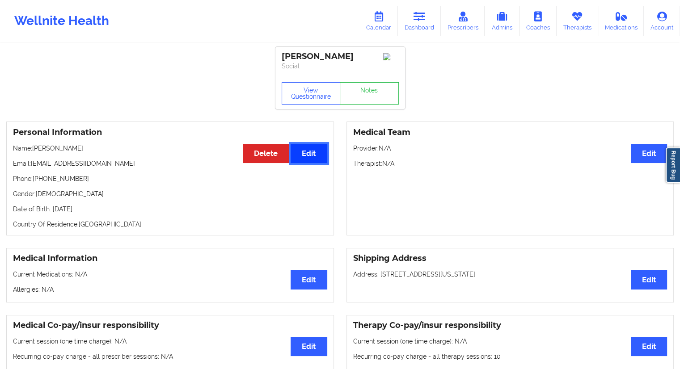
click at [311, 159] on button "Edit" at bounding box center [309, 153] width 36 height 19
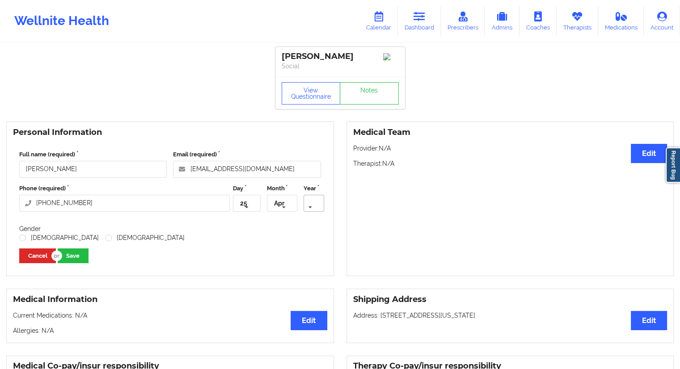
click at [310, 212] on icon at bounding box center [310, 207] width 13 height 17
click at [306, 254] on span "1971" at bounding box center [304, 255] width 12 height 7
click at [77, 258] on button "Save" at bounding box center [73, 256] width 31 height 15
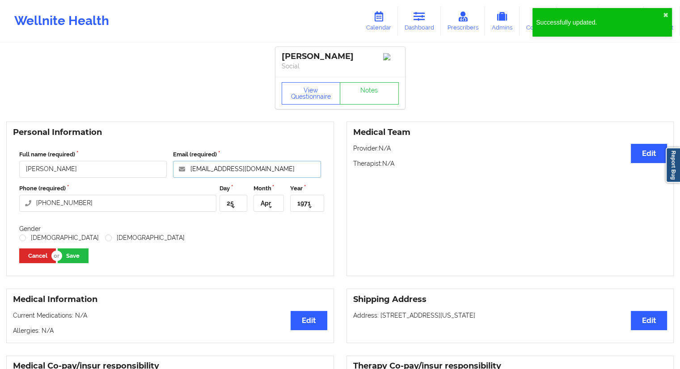
drag, startPoint x: 282, startPoint y: 171, endPoint x: 176, endPoint y: 176, distance: 105.7
click at [176, 176] on input "[EMAIL_ADDRESS][DOMAIN_NAME]" at bounding box center [247, 169] width 148 height 17
click at [213, 119] on div "Personal Information Full name (required) [PERSON_NAME] Email (required) [EMAIL…" at bounding box center [340, 198] width 680 height 167
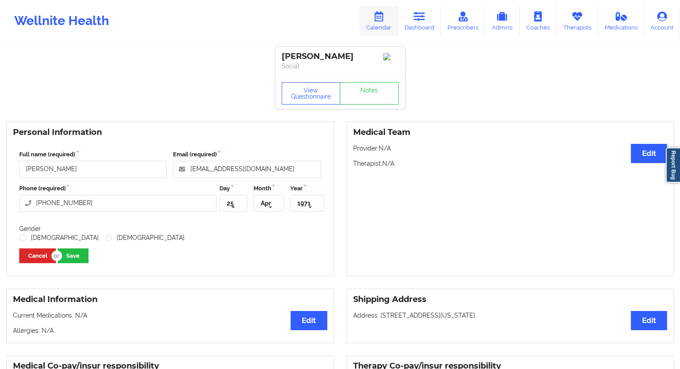
drag, startPoint x: 414, startPoint y: 21, endPoint x: 396, endPoint y: 33, distance: 21.1
click at [414, 21] on link "Dashboard" at bounding box center [419, 21] width 43 height 30
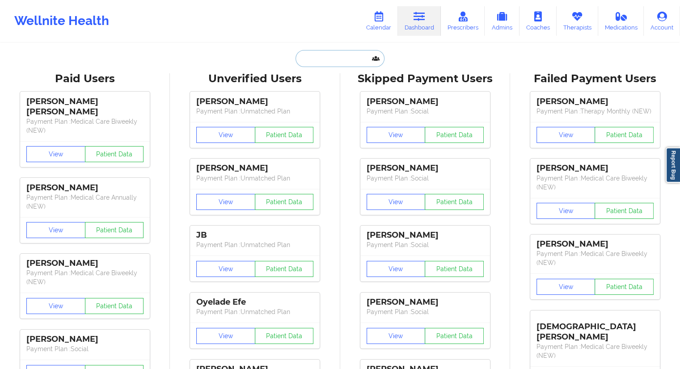
click at [339, 59] on input "text" at bounding box center [340, 58] width 89 height 17
paste input "[EMAIL_ADDRESS][DOMAIN_NAME]"
type input "[EMAIL_ADDRESS][DOMAIN_NAME]"
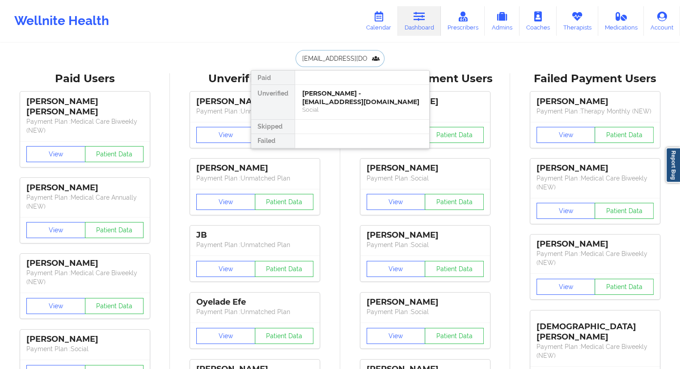
scroll to position [0, 10]
click at [327, 104] on div "[PERSON_NAME] - [EMAIL_ADDRESS][DOMAIN_NAME]" at bounding box center [362, 97] width 120 height 17
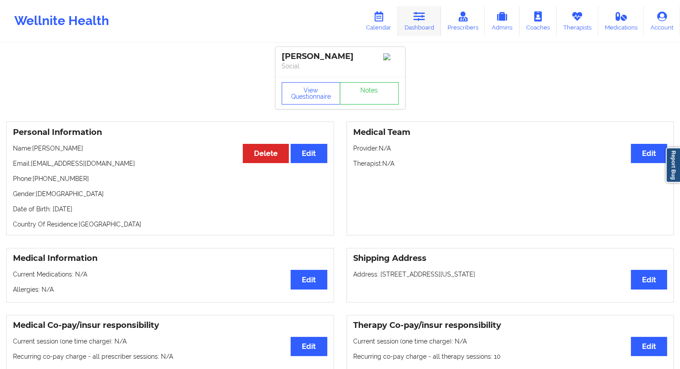
click at [414, 21] on link "Dashboard" at bounding box center [419, 21] width 43 height 30
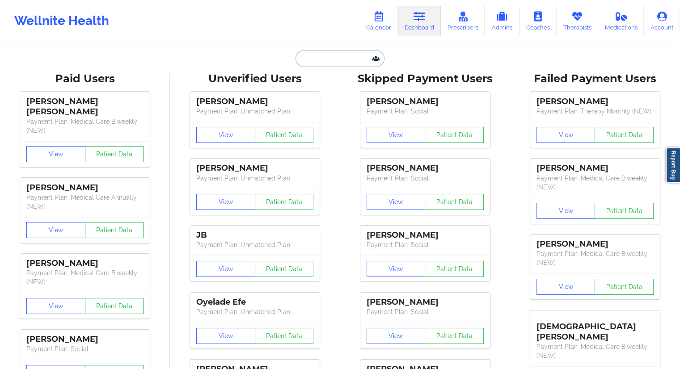
click at [339, 50] on input "text" at bounding box center [340, 58] width 89 height 17
paste input "[PERSON_NAME][EMAIL_ADDRESS][DOMAIN_NAME]"
type input "[PERSON_NAME][EMAIL_ADDRESS][DOMAIN_NAME]"
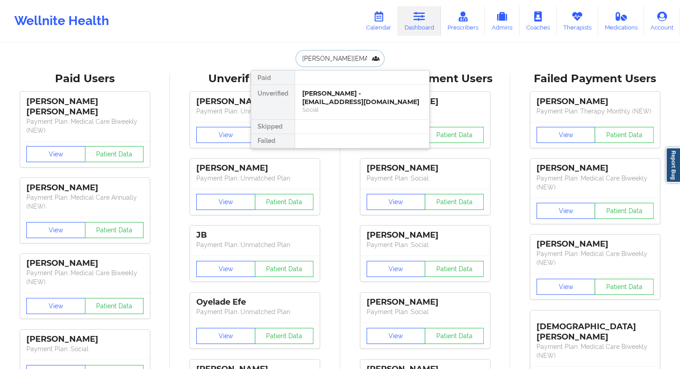
scroll to position [0, 21]
click at [331, 94] on div "Amanda M Duenne - [EMAIL_ADDRESS][DOMAIN_NAME]" at bounding box center [362, 97] width 120 height 17
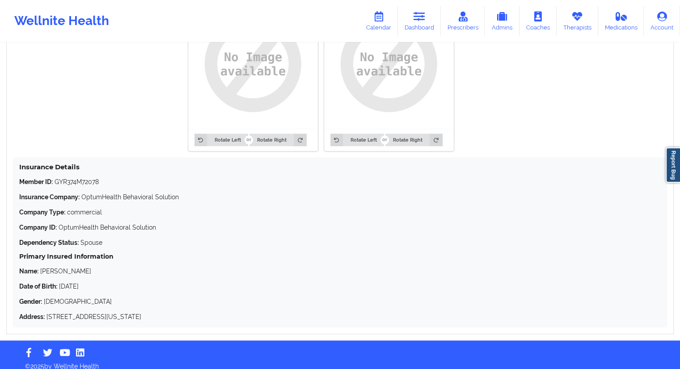
scroll to position [742, 0]
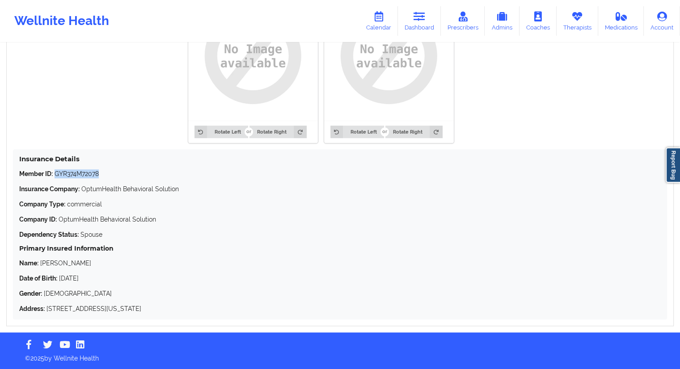
drag, startPoint x: 105, startPoint y: 173, endPoint x: 55, endPoint y: 175, distance: 49.7
click at [55, 175] on p "Member ID: GYR374M72078" at bounding box center [340, 174] width 642 height 9
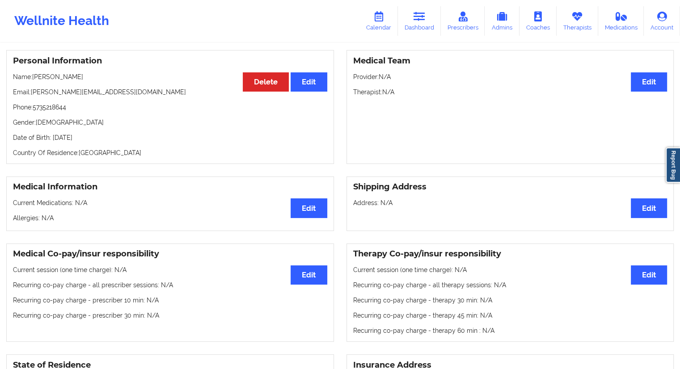
scroll to position [0, 0]
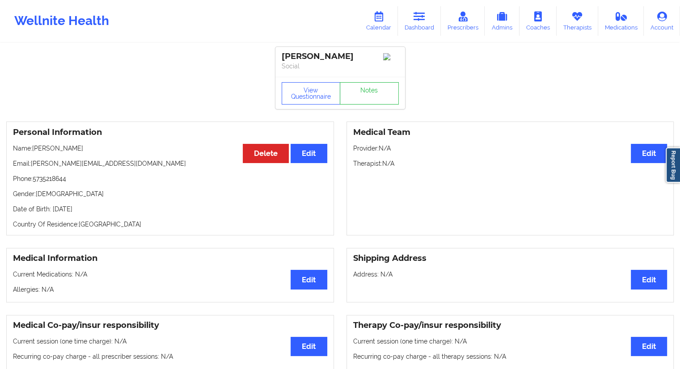
drag, startPoint x: 99, startPoint y: 151, endPoint x: 34, endPoint y: 153, distance: 64.4
click at [34, 153] on p "Name: [PERSON_NAME]" at bounding box center [170, 148] width 314 height 9
drag, startPoint x: 139, startPoint y: 164, endPoint x: 32, endPoint y: 161, distance: 106.9
click at [32, 161] on p "Email: [PERSON_NAME][EMAIL_ADDRESS][DOMAIN_NAME]" at bounding box center [170, 163] width 314 height 9
